Goal: Check status

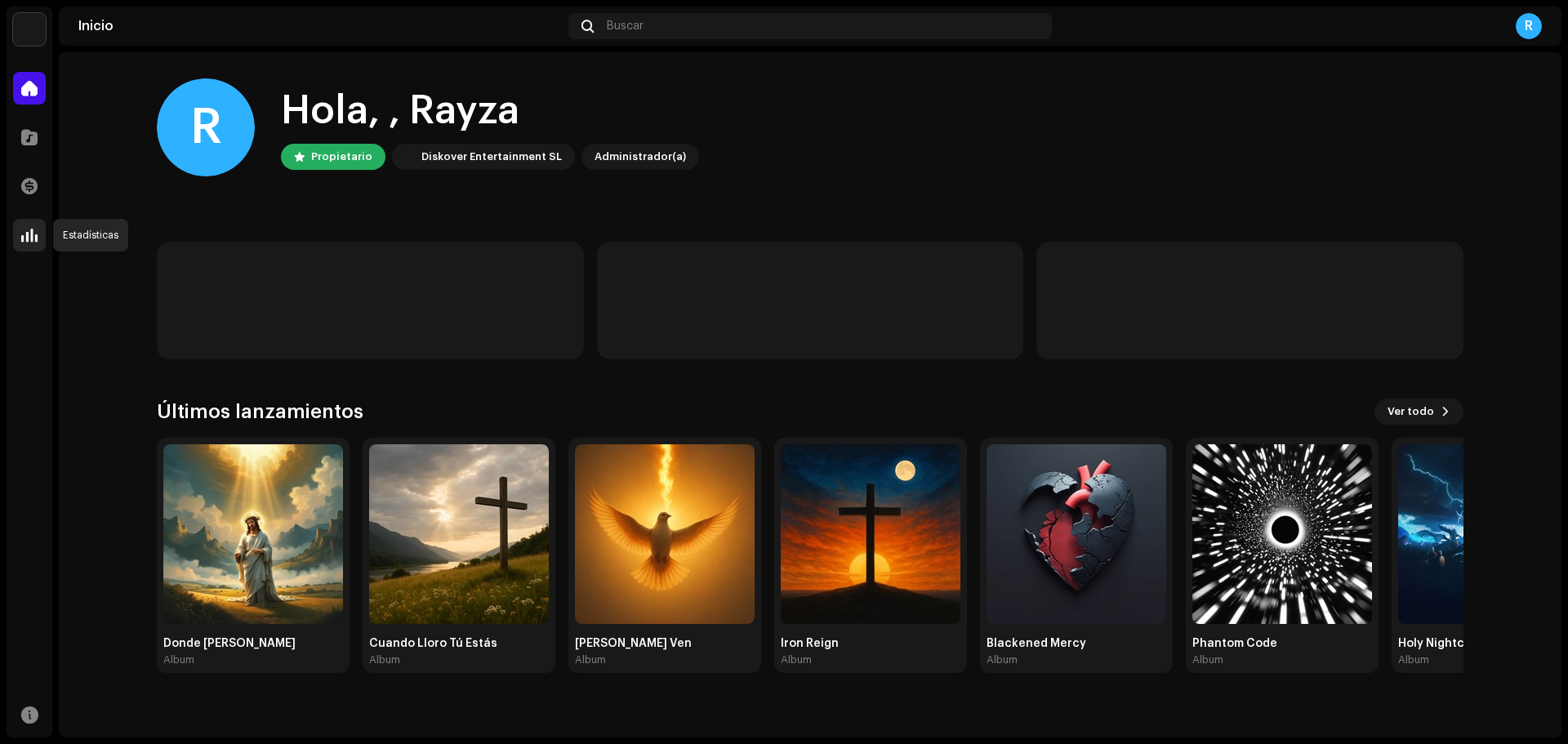
click at [14, 240] on div at bounding box center [29, 235] width 33 height 33
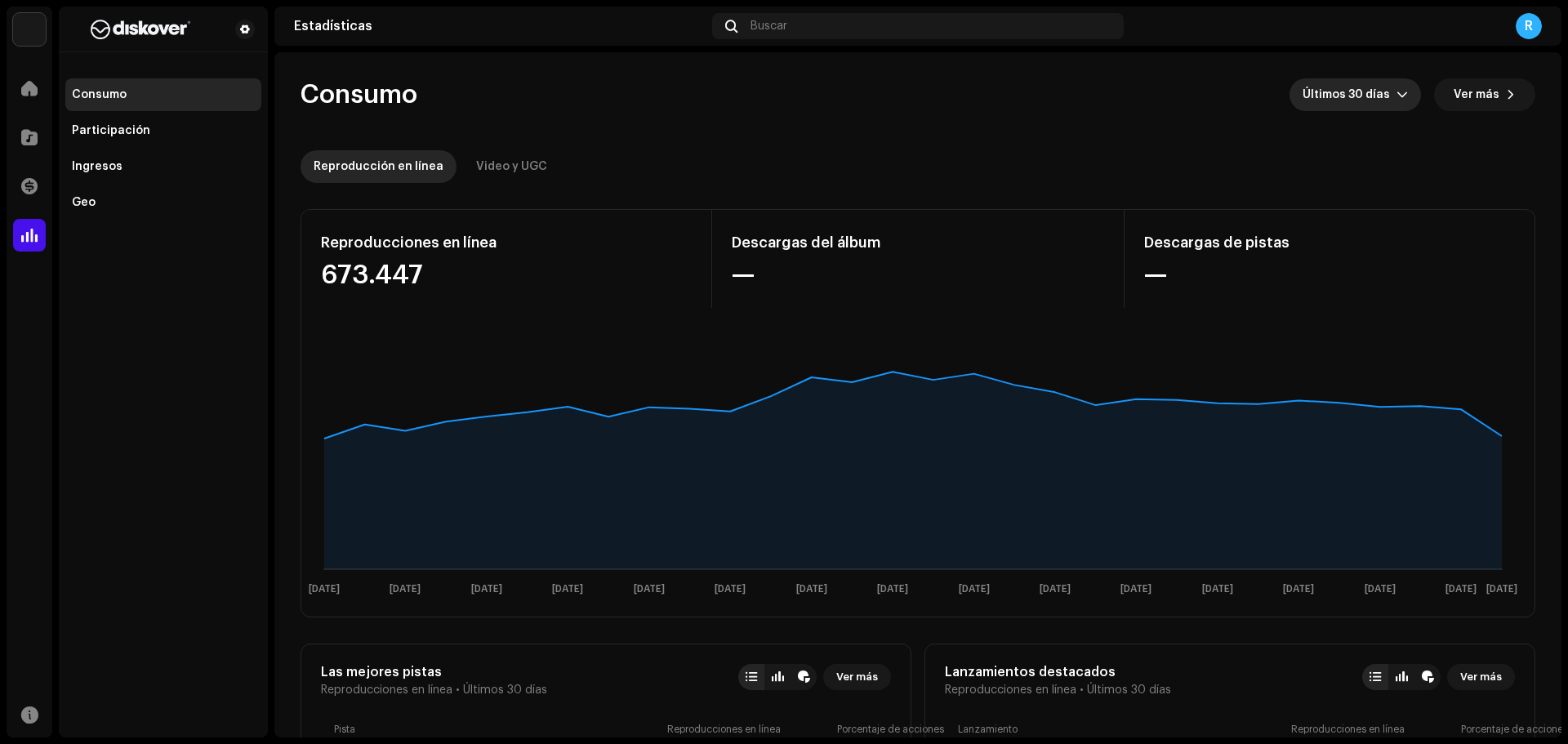
drag, startPoint x: 1382, startPoint y: 102, endPoint x: 1371, endPoint y: 110, distance: 13.6
click at [1381, 102] on span "Últimos 30 días" at bounding box center [1349, 94] width 94 height 33
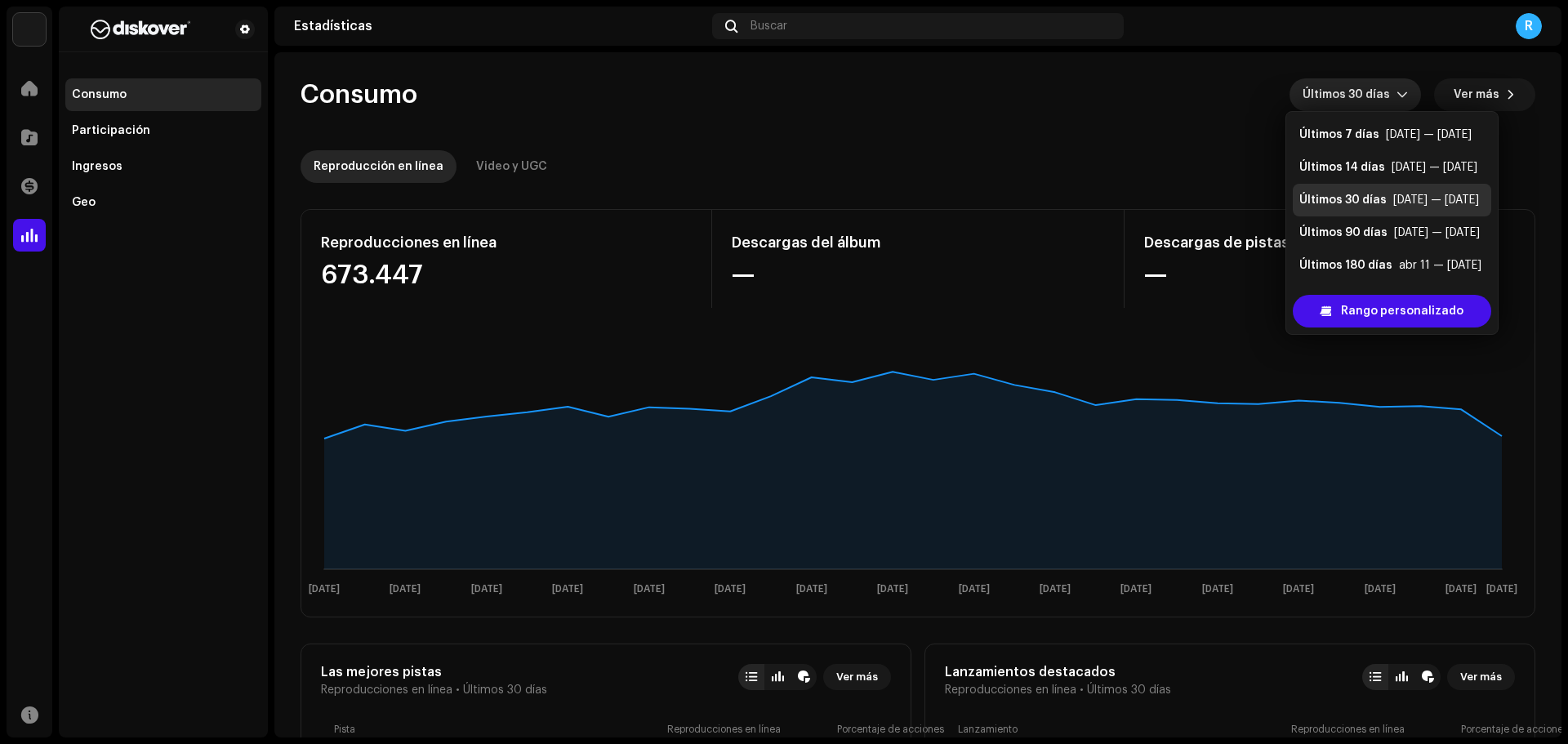
scroll to position [26, 0]
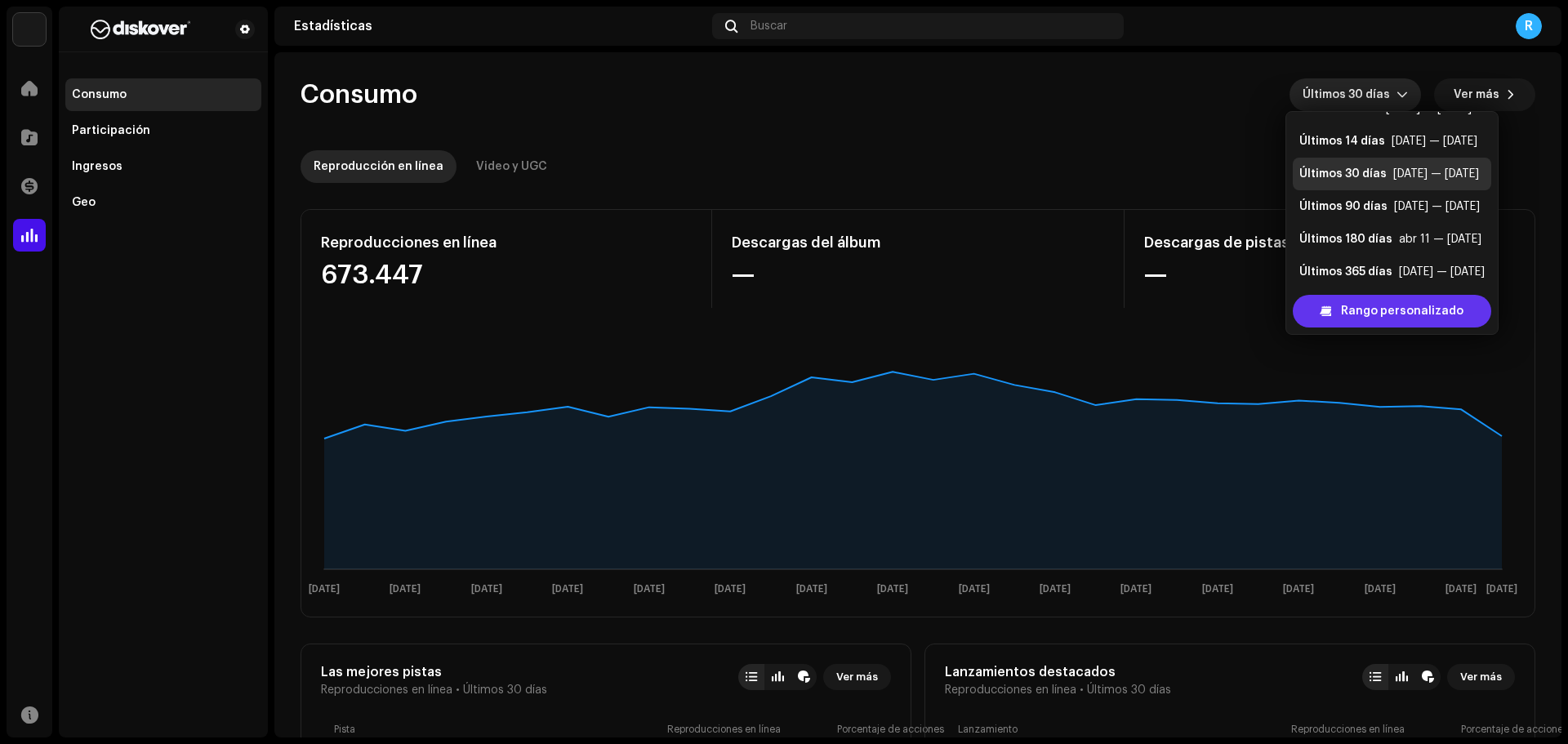
click at [1356, 313] on span "Rango personalizado" at bounding box center [1402, 310] width 122 height 33
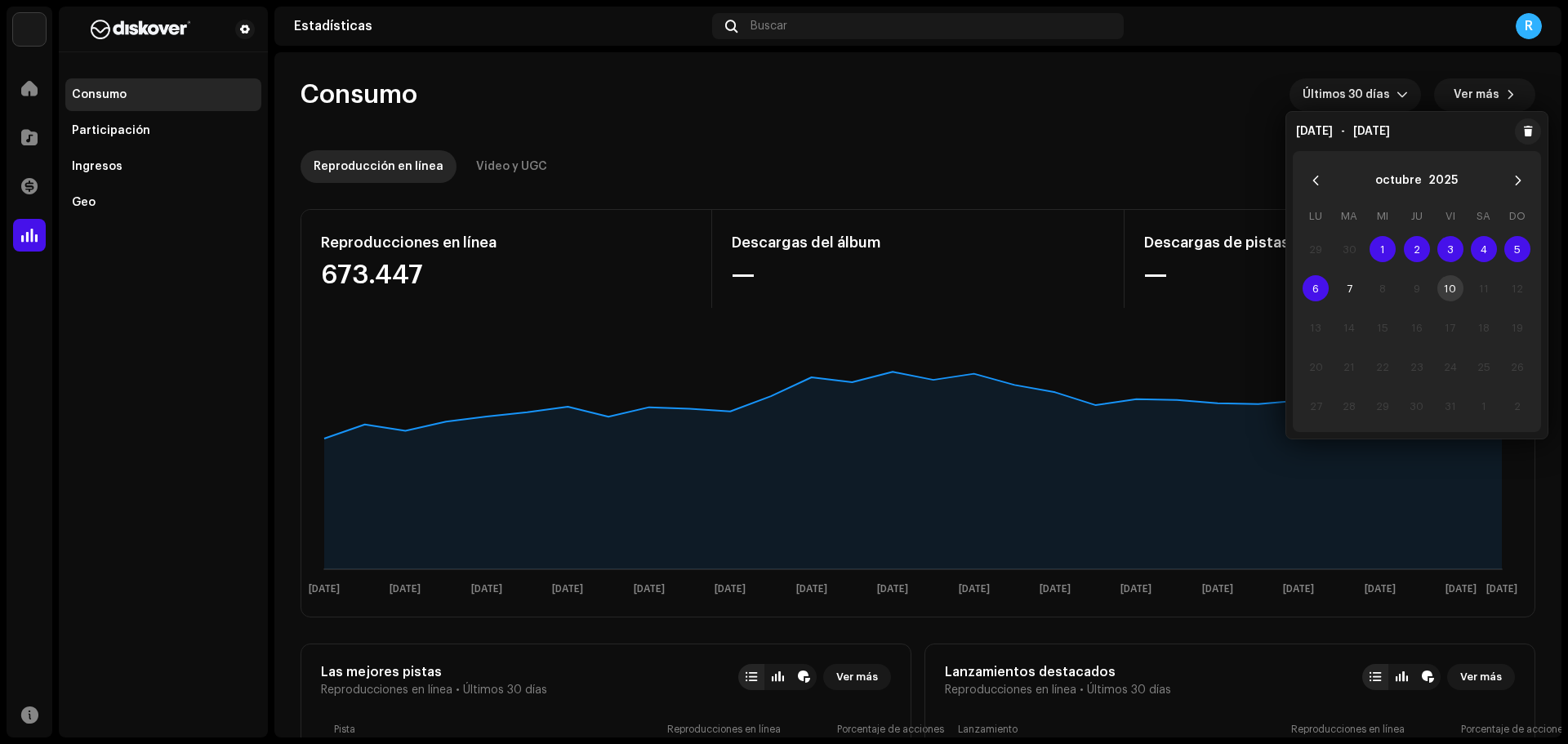
click at [1383, 240] on span "1" at bounding box center [1382, 249] width 26 height 26
click at [1349, 284] on span "7" at bounding box center [1349, 288] width 26 height 26
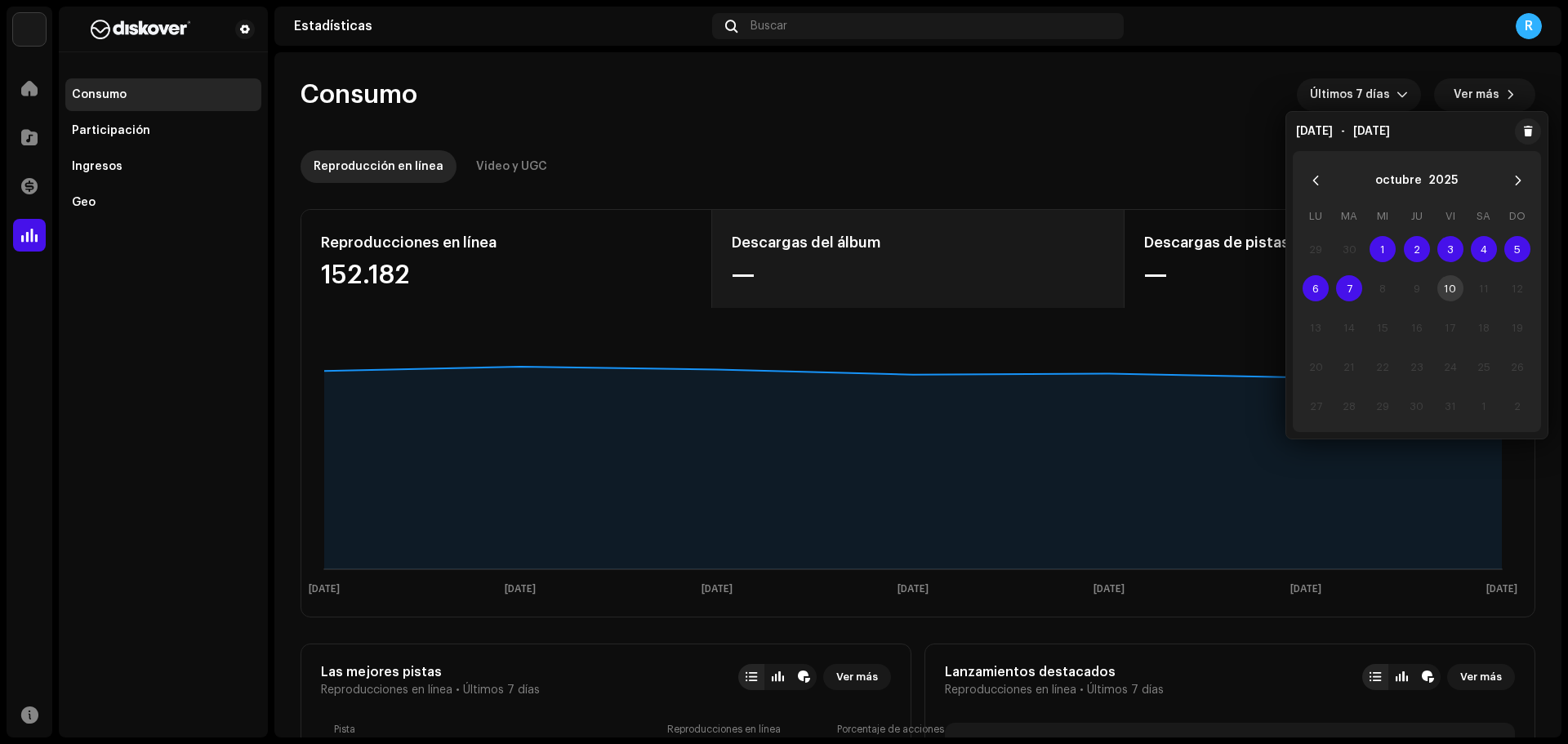
click at [1028, 266] on div "—" at bounding box center [917, 275] width 371 height 26
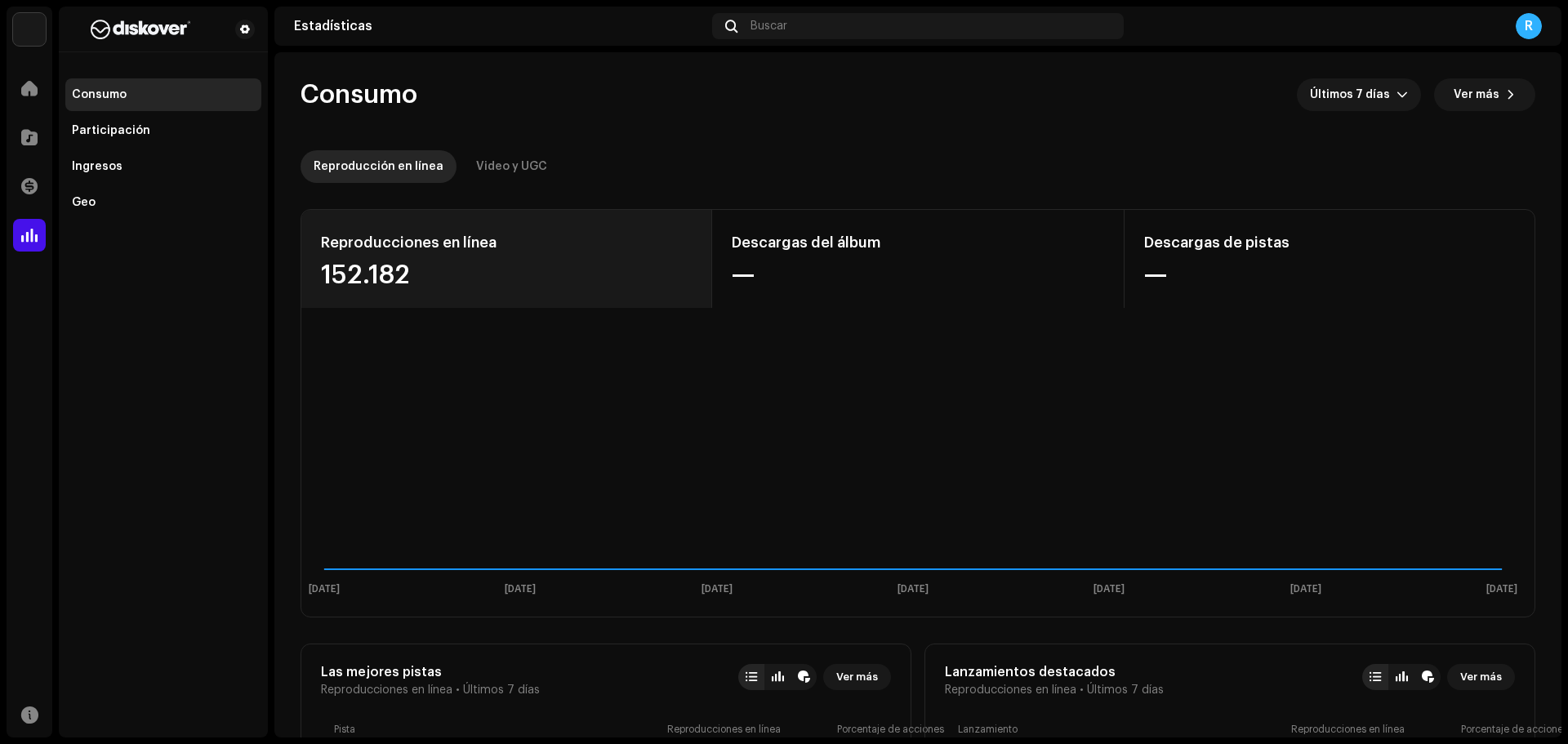
click at [376, 266] on div "152.182" at bounding box center [506, 275] width 370 height 26
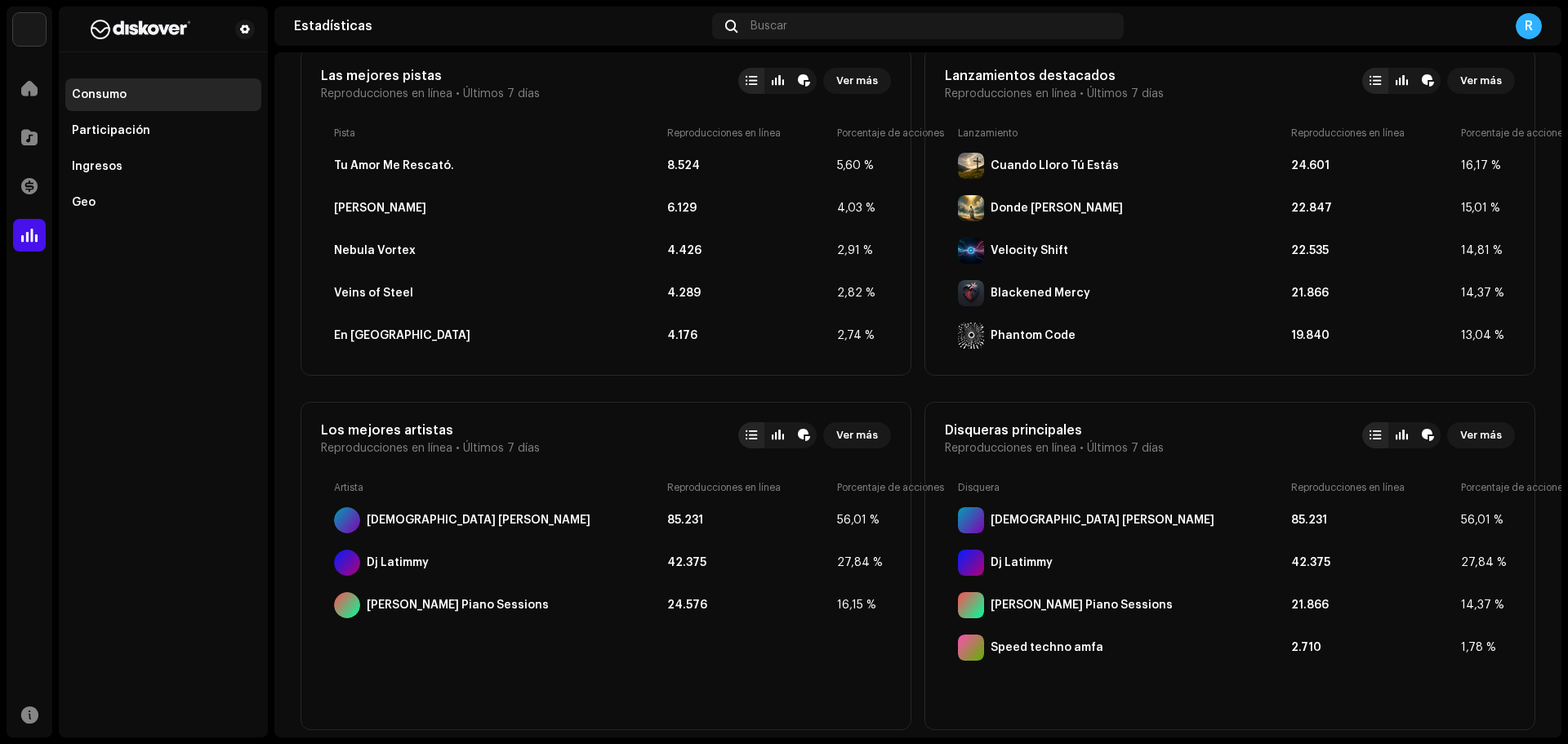
scroll to position [653, 0]
